Goal: Complete application form

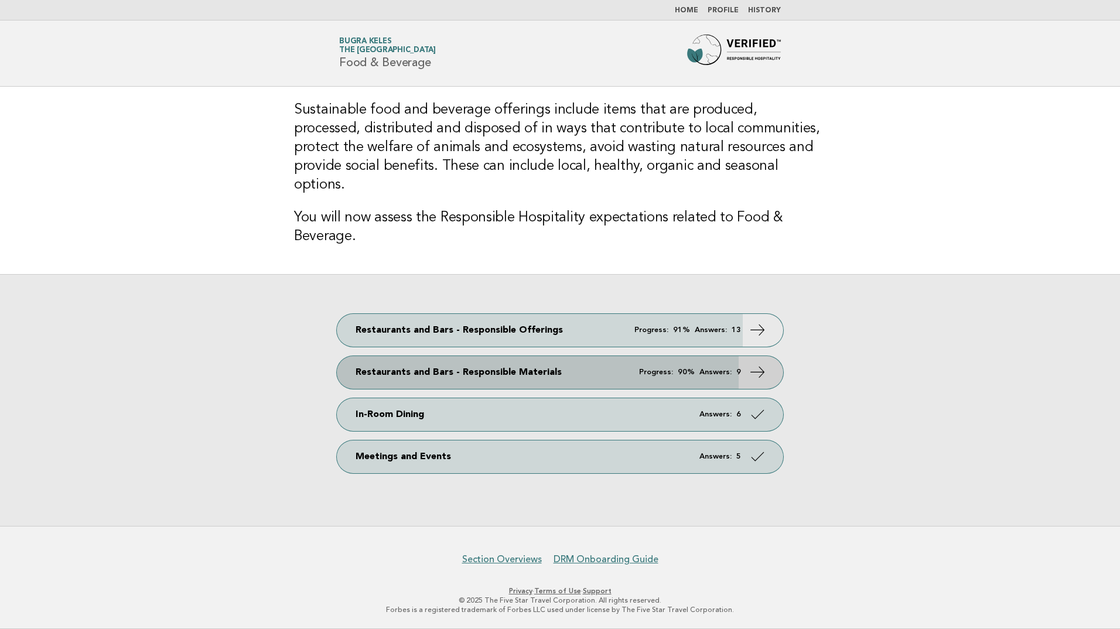
click at [699, 368] on span "Progress: 90% Answers: 9" at bounding box center [690, 372] width 102 height 8
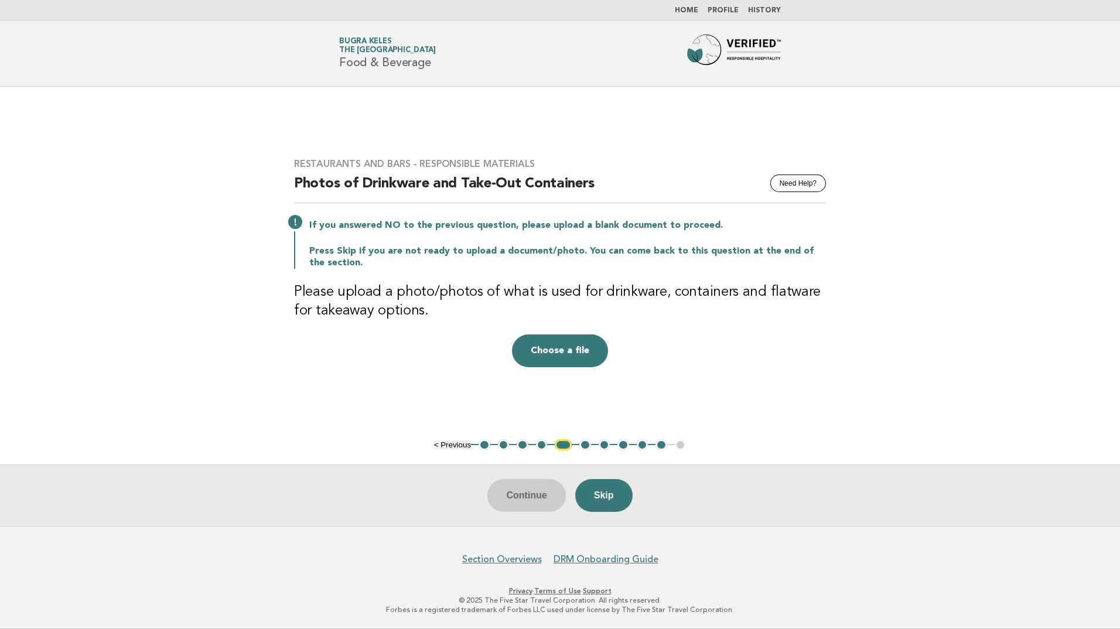
click at [566, 443] on button "5" at bounding box center [563, 445] width 17 height 12
click at [542, 445] on button "4" at bounding box center [542, 445] width 12 height 12
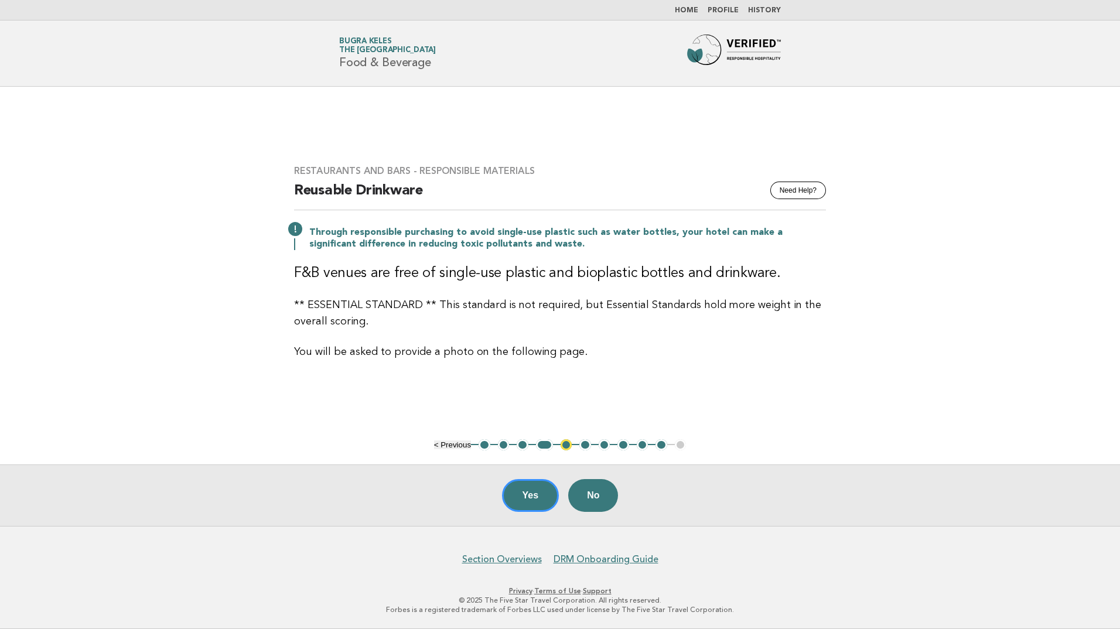
click at [520, 446] on button "3" at bounding box center [523, 445] width 12 height 12
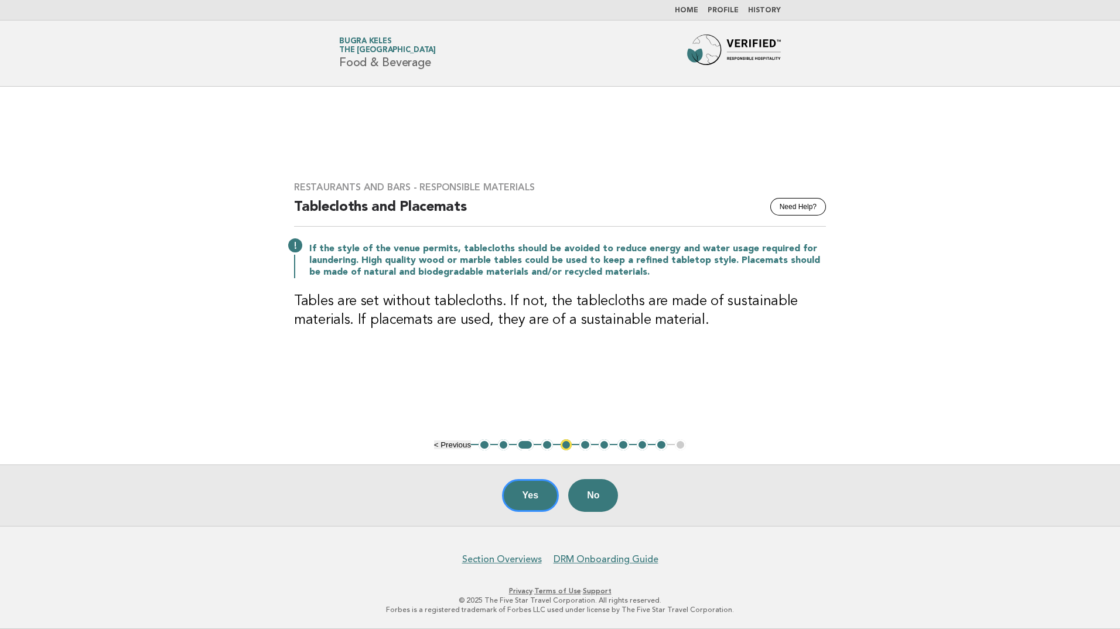
click at [549, 444] on button "4" at bounding box center [547, 445] width 12 height 12
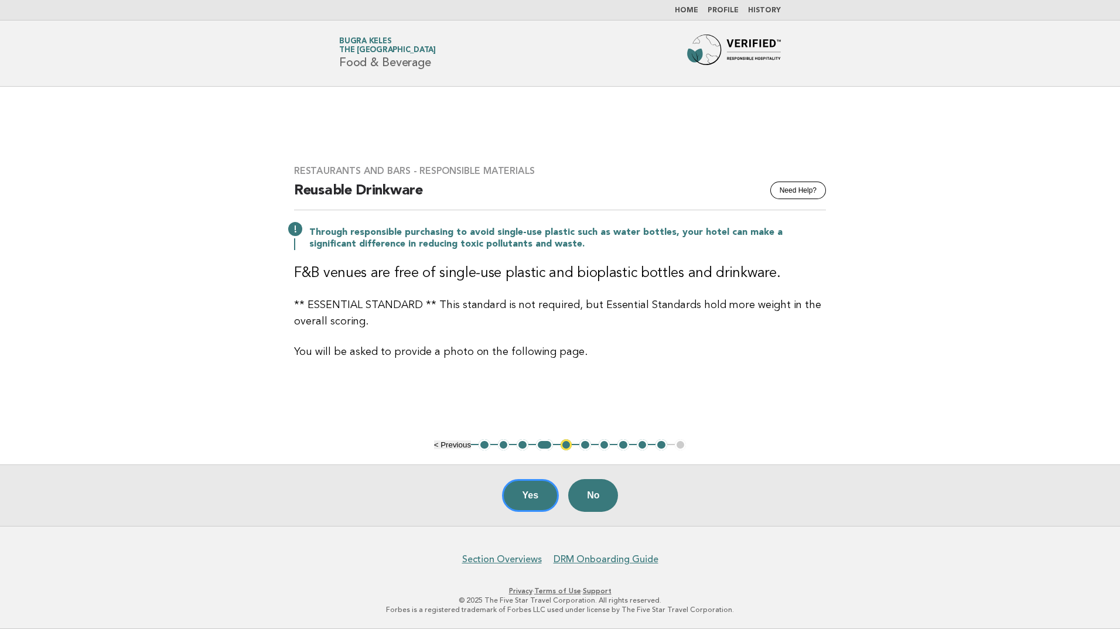
click at [567, 447] on button "5" at bounding box center [567, 445] width 12 height 12
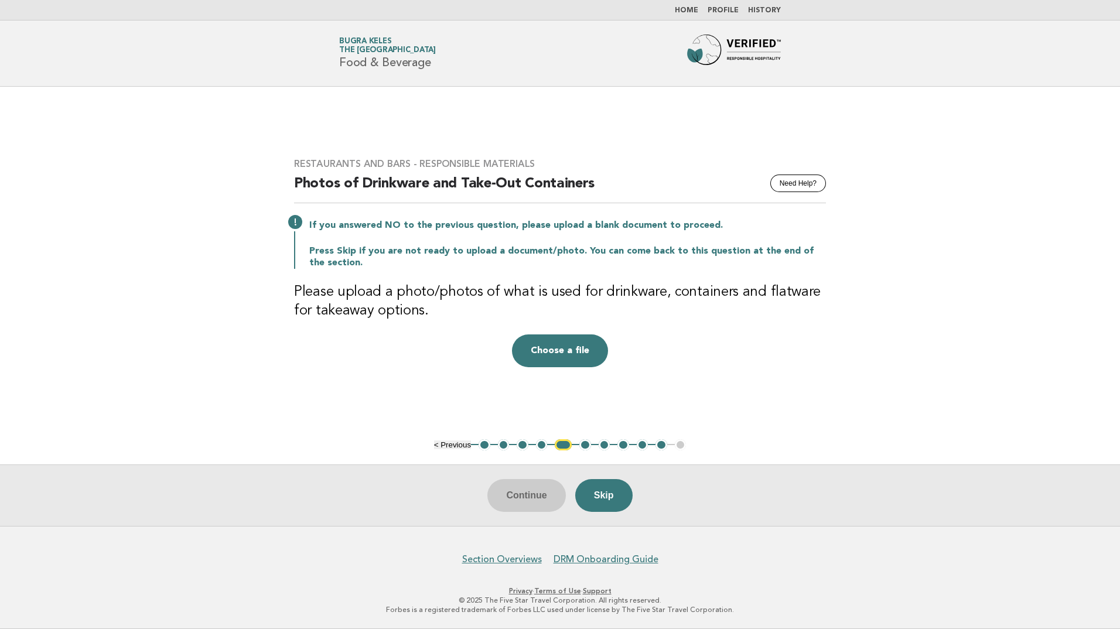
click at [542, 444] on button "4" at bounding box center [542, 445] width 12 height 12
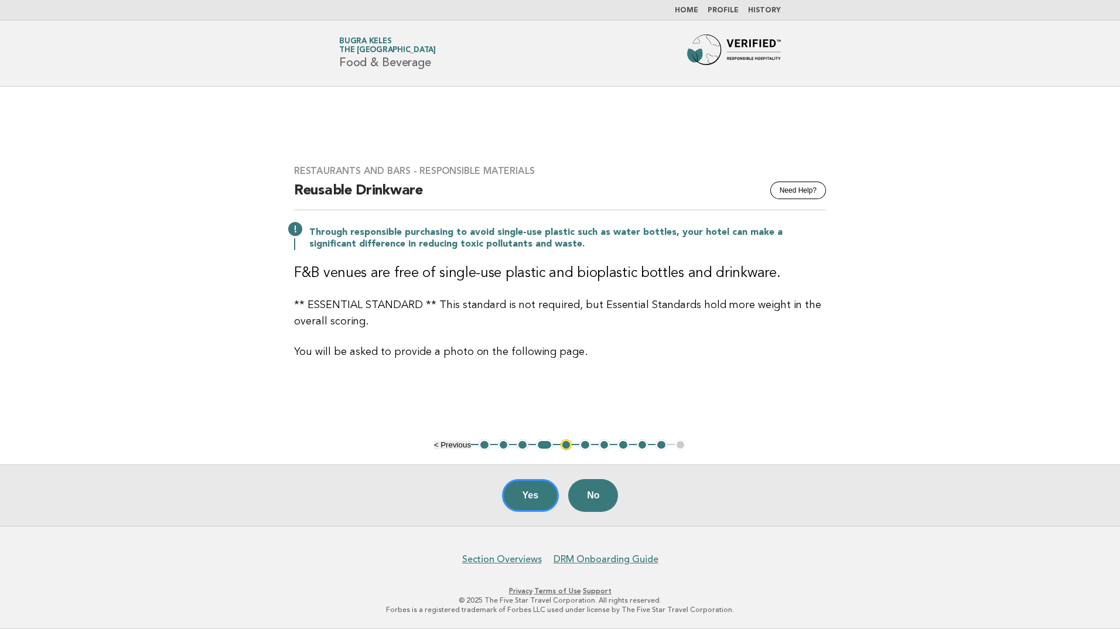
click at [565, 445] on button "5" at bounding box center [567, 445] width 12 height 12
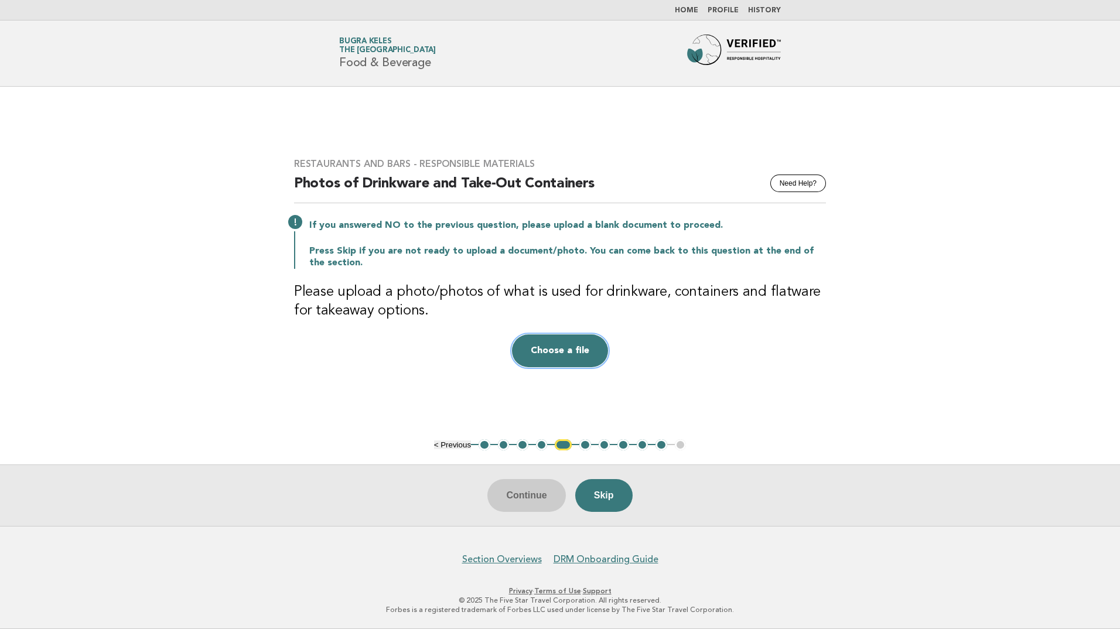
click at [551, 356] on button "Choose a file" at bounding box center [560, 350] width 96 height 33
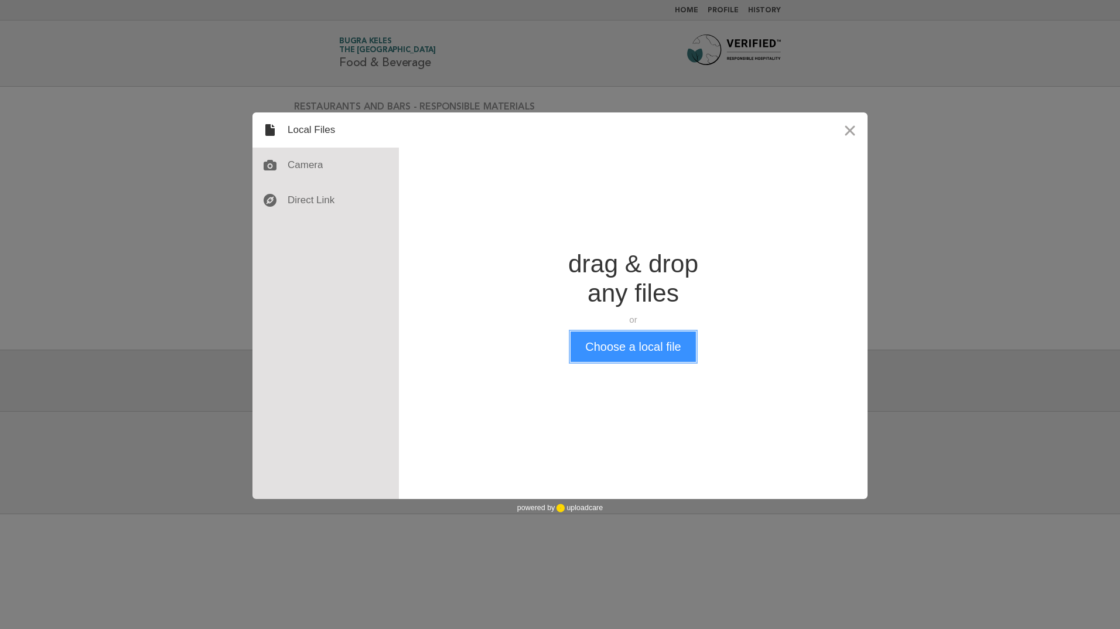
click at [624, 348] on button "Choose a local file" at bounding box center [633, 347] width 125 height 30
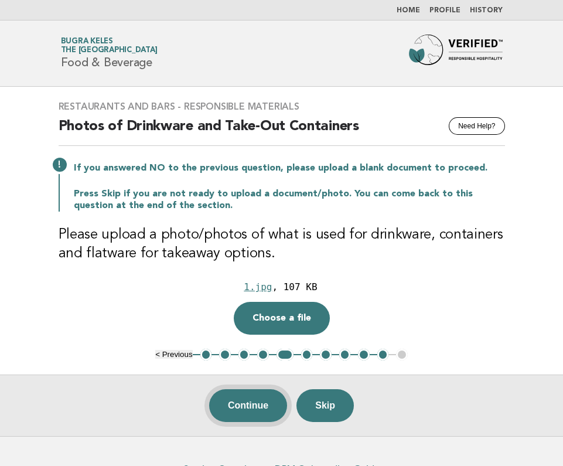
click at [262, 405] on button "Continue" at bounding box center [248, 405] width 78 height 33
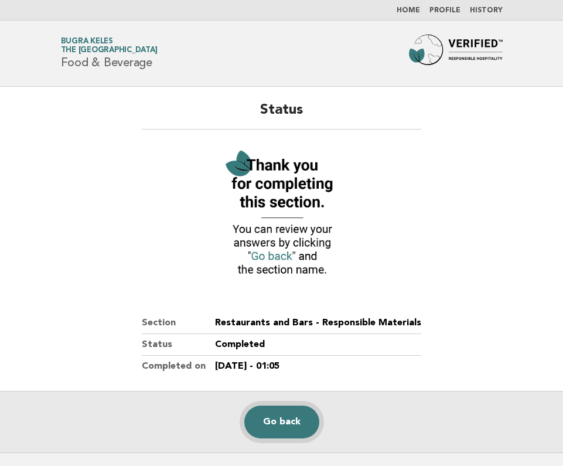
click at [285, 424] on link "Go back" at bounding box center [281, 421] width 75 height 33
